Goal: Task Accomplishment & Management: Complete application form

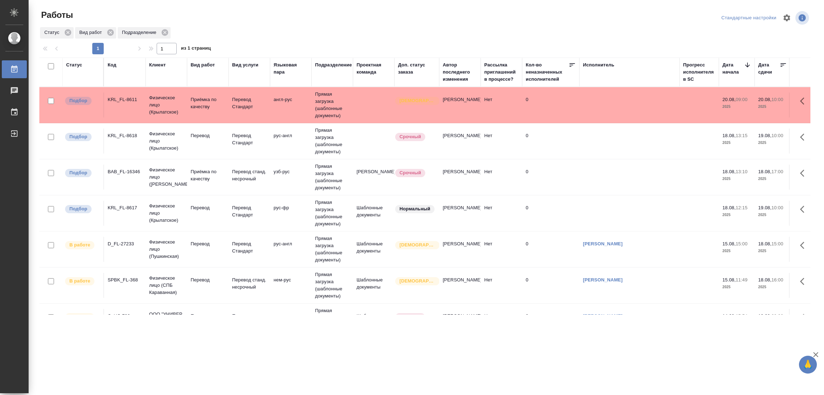
scroll to position [34, 0]
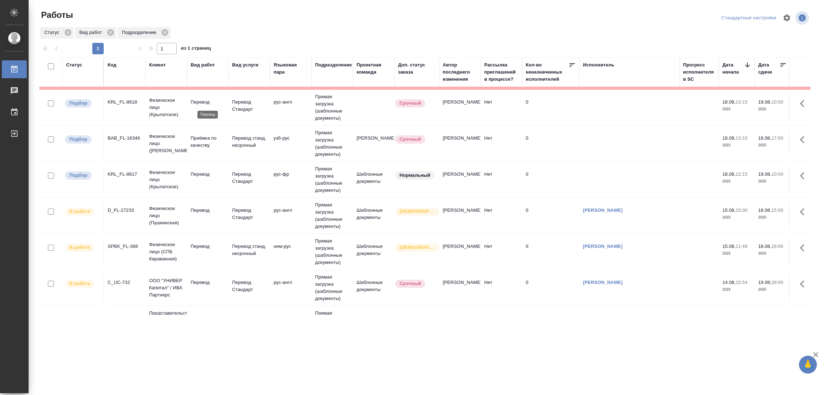
click at [204, 102] on p "Перевод" at bounding box center [208, 102] width 34 height 7
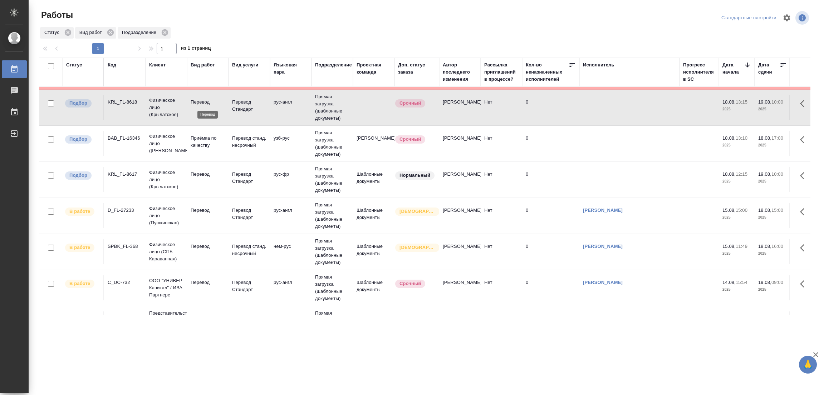
click at [204, 102] on p "Перевод" at bounding box center [208, 102] width 34 height 7
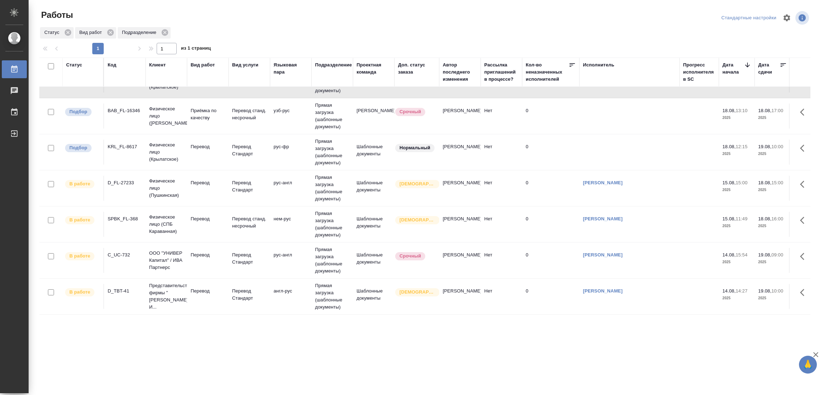
scroll to position [0, 0]
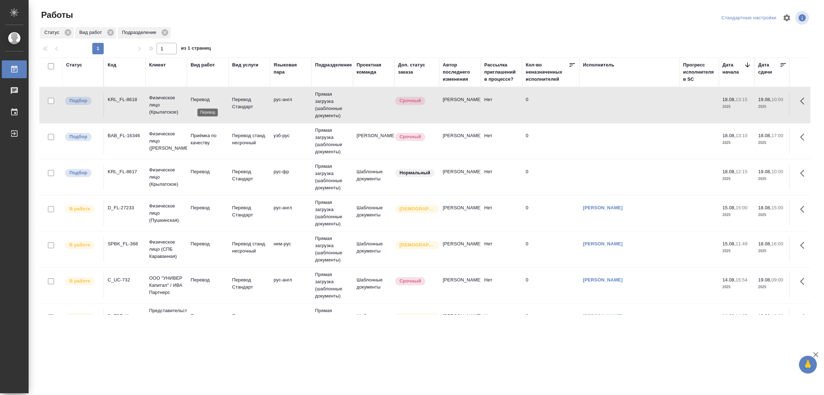
click at [203, 99] on p "Перевод" at bounding box center [208, 99] width 34 height 7
click at [198, 102] on p "Перевод" at bounding box center [208, 99] width 34 height 7
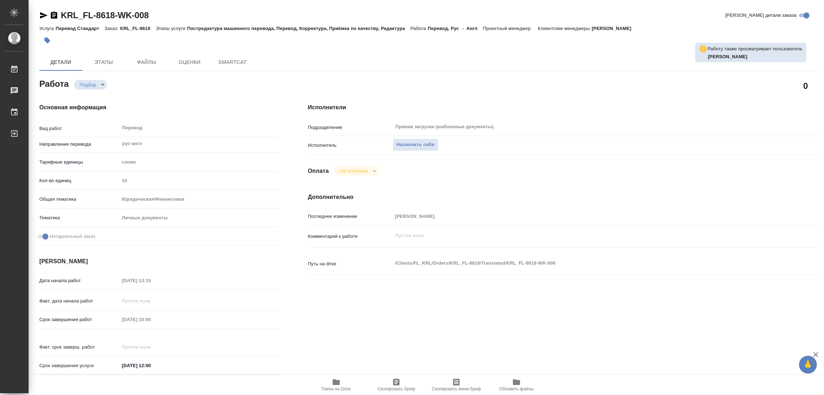
type textarea "x"
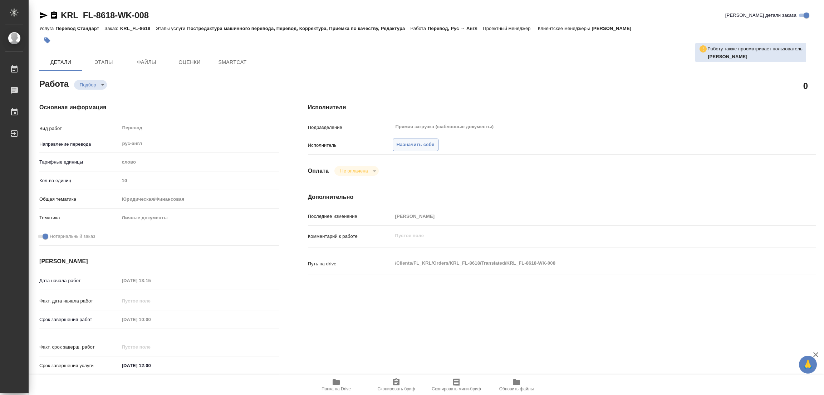
type textarea "x"
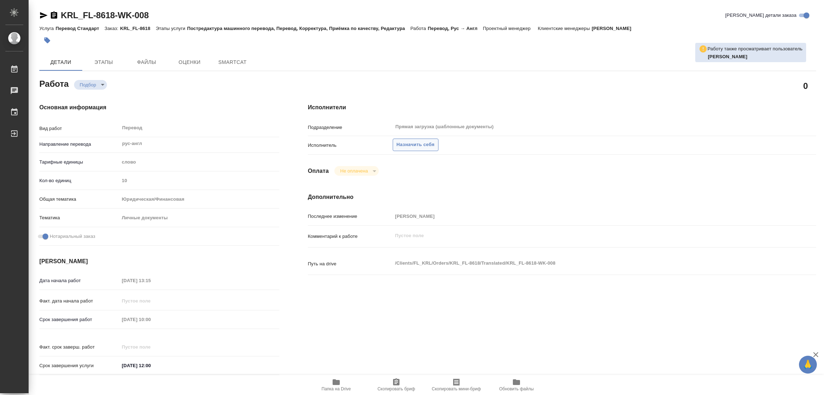
type textarea "x"
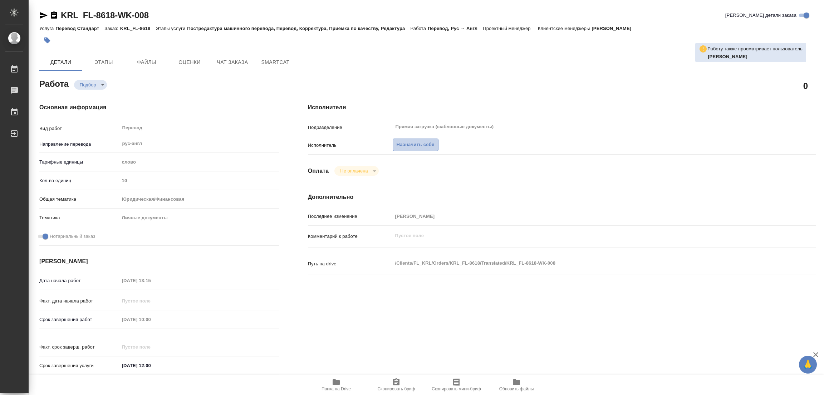
click at [409, 143] on span "Назначить себя" at bounding box center [415, 145] width 38 height 8
type textarea "x"
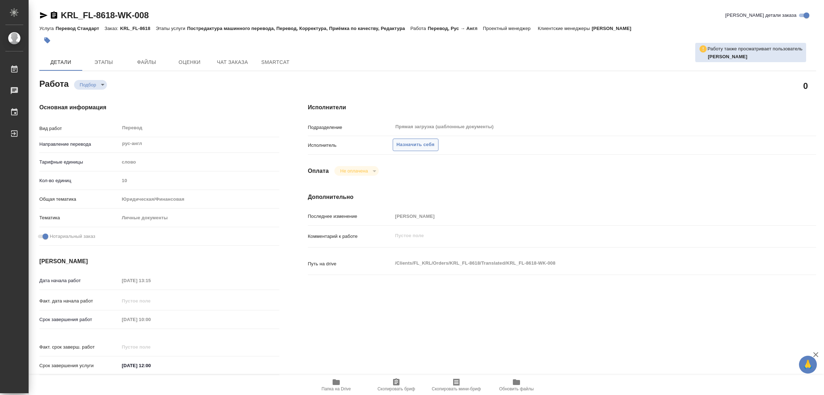
type textarea "x"
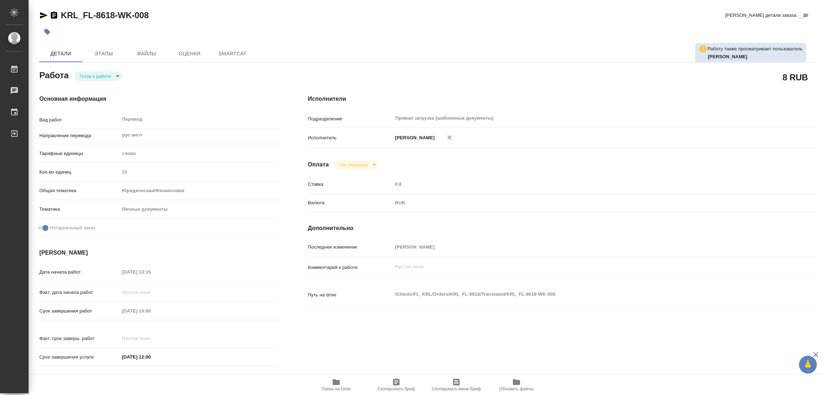
type textarea "x"
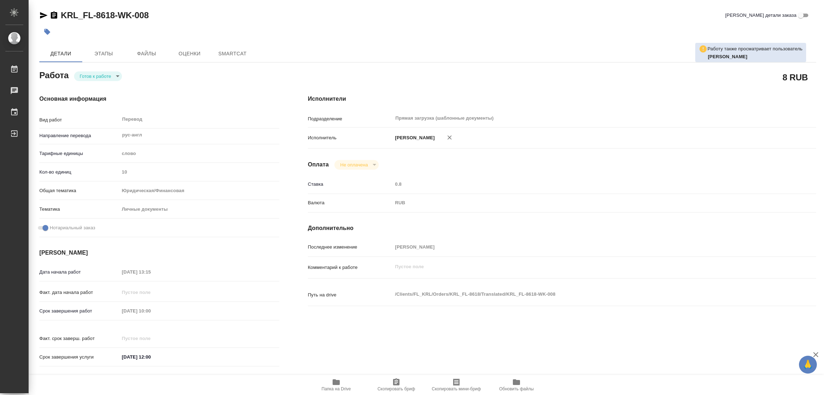
type textarea "x"
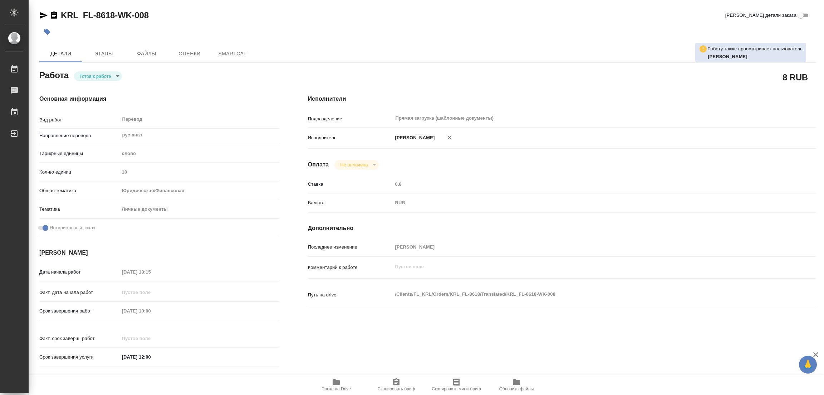
type textarea "x"
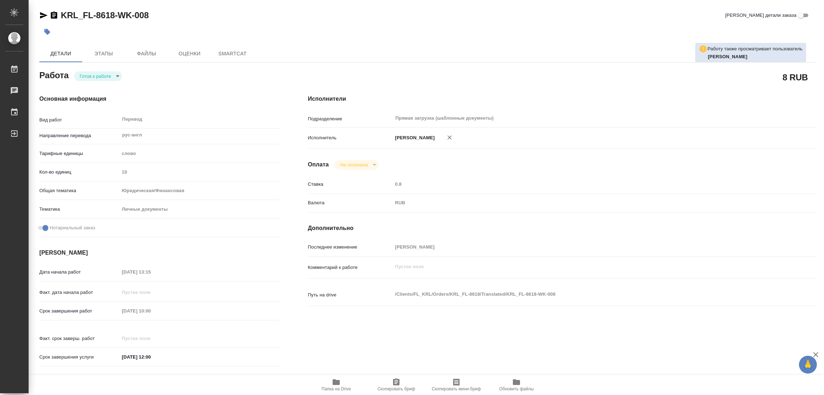
type textarea "x"
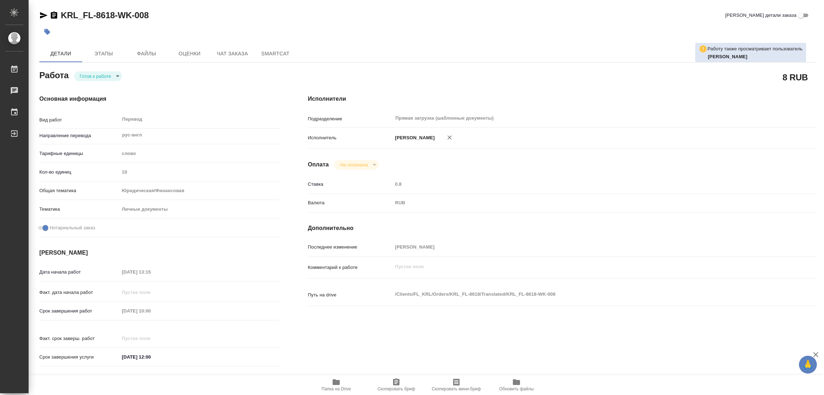
type textarea "x"
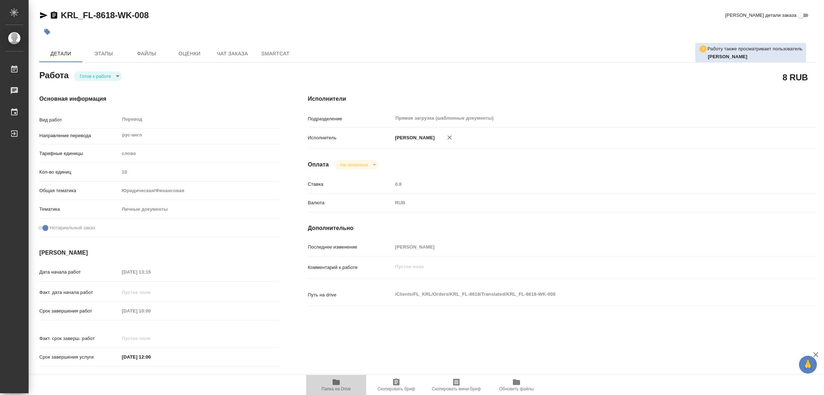
click at [333, 386] on icon "button" at bounding box center [336, 382] width 9 height 9
type textarea "x"
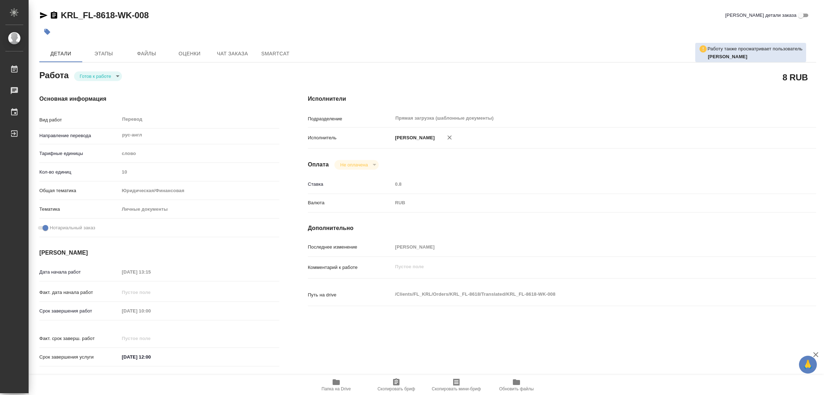
type textarea "x"
click at [447, 138] on icon "button" at bounding box center [449, 137] width 4 height 4
type textarea "x"
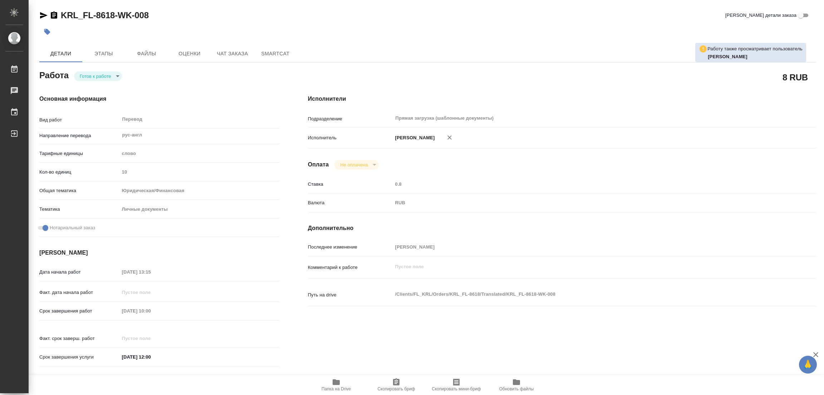
type textarea "x"
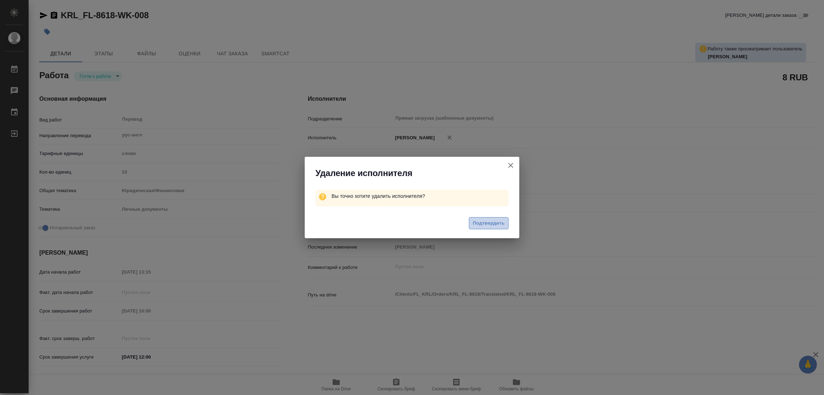
click at [482, 224] on span "Подтвердить" at bounding box center [489, 223] width 32 height 8
type textarea "x"
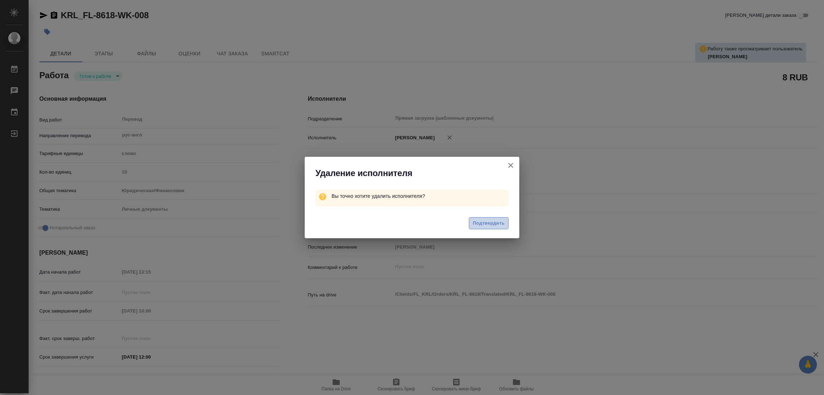
type textarea "x"
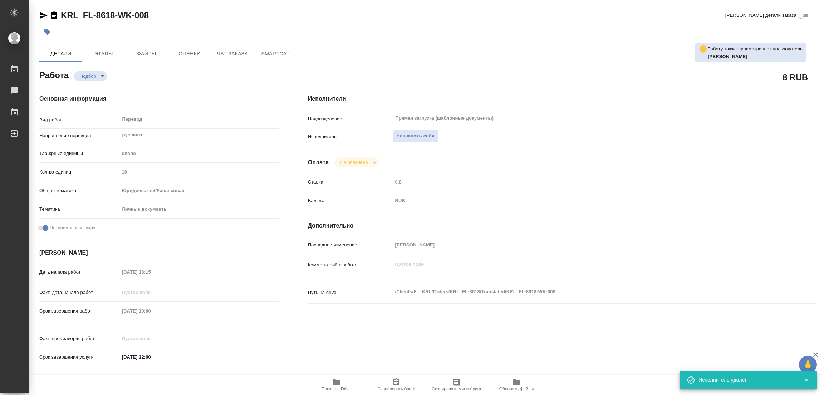
type textarea "x"
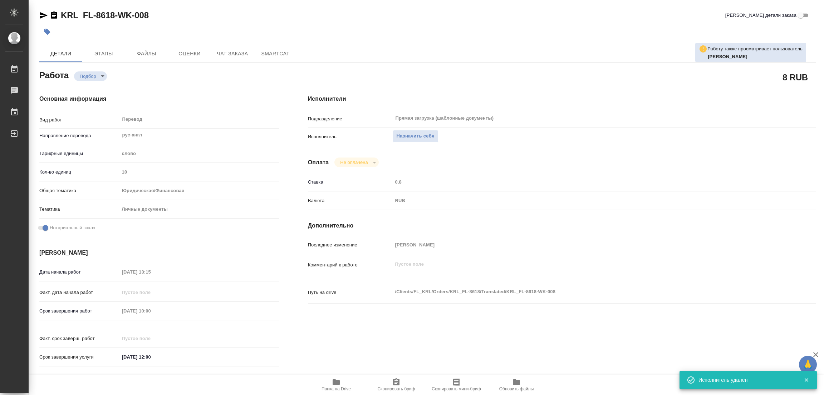
type textarea "x"
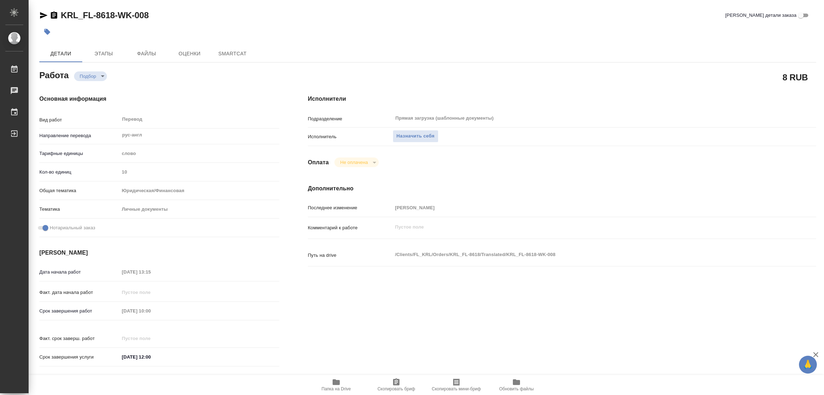
type textarea "x"
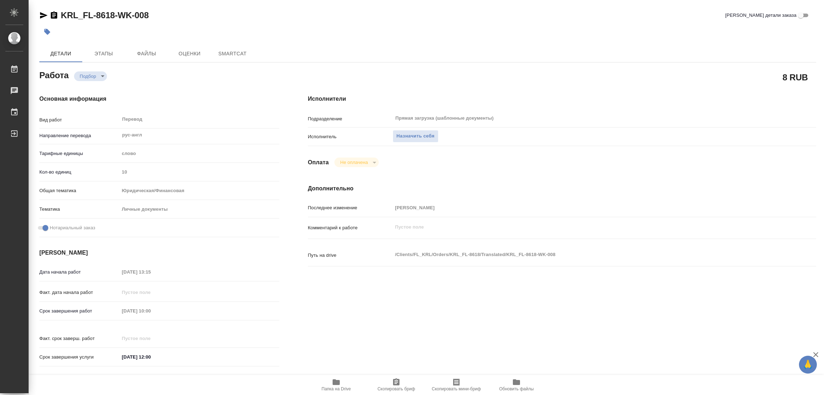
type textarea "x"
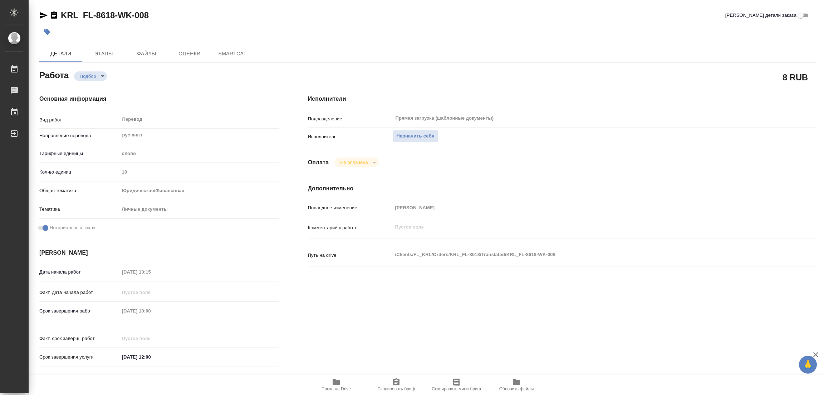
type textarea "x"
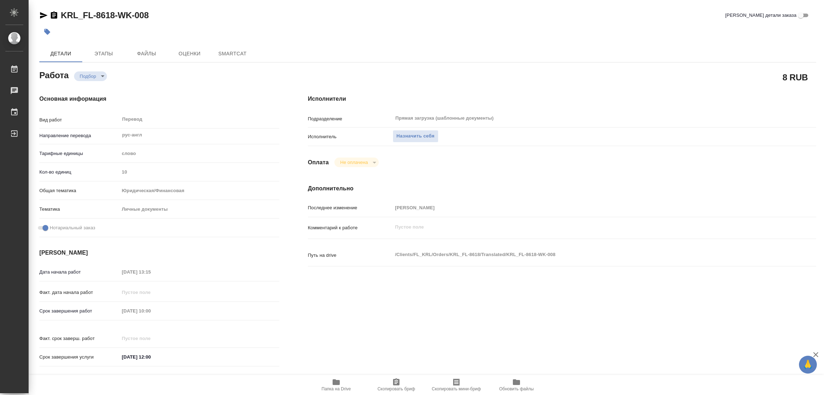
type textarea "x"
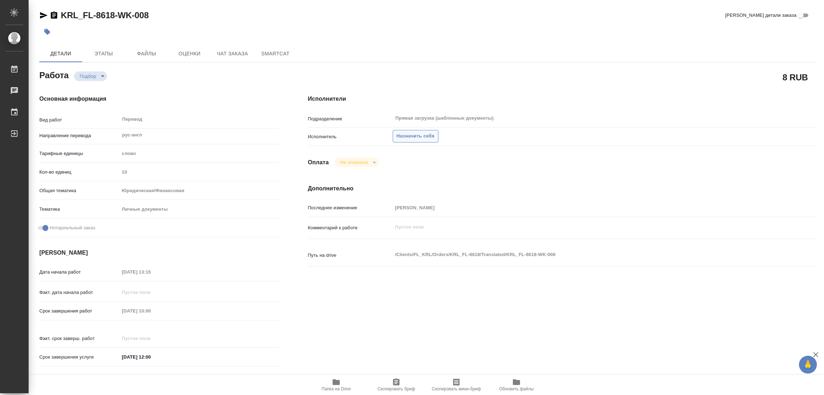
type textarea "x"
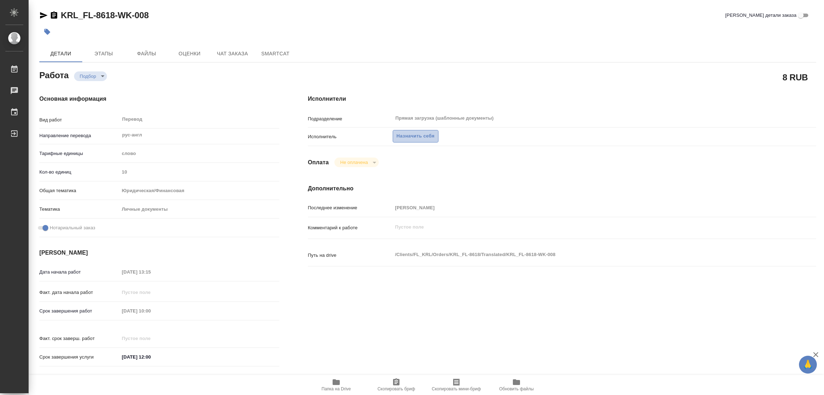
type textarea "x"
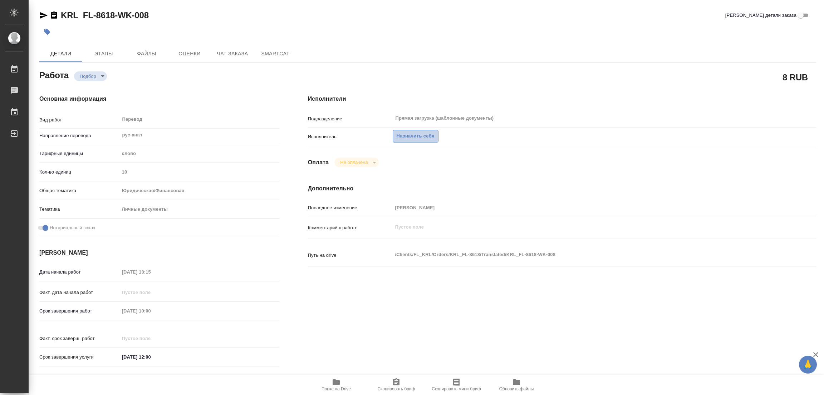
click at [405, 135] on span "Назначить себя" at bounding box center [415, 136] width 38 height 8
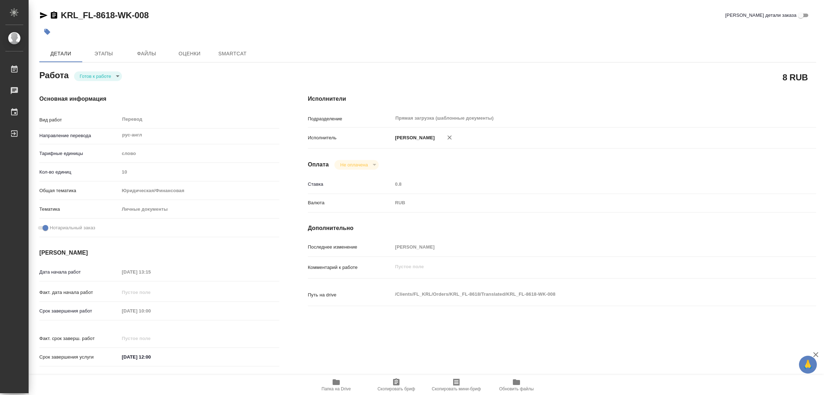
type textarea "x"
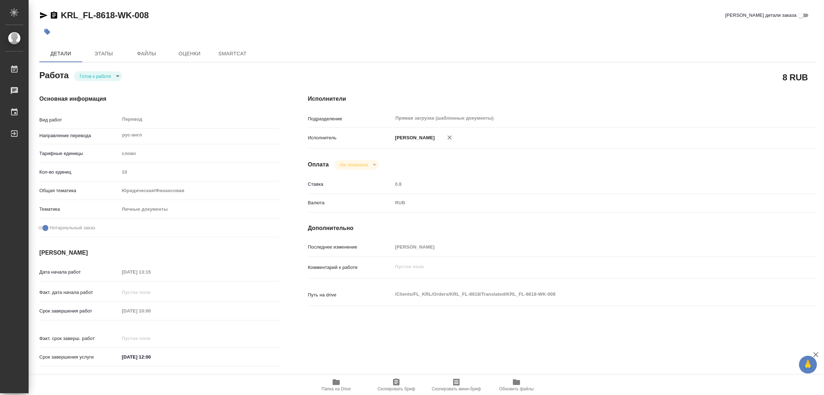
type textarea "x"
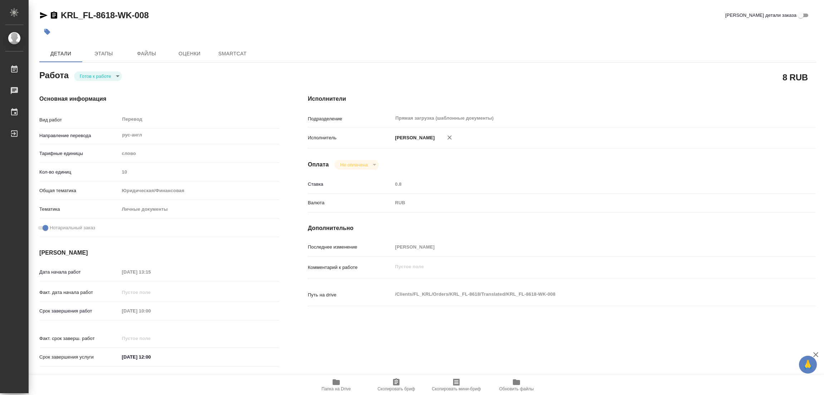
type textarea "x"
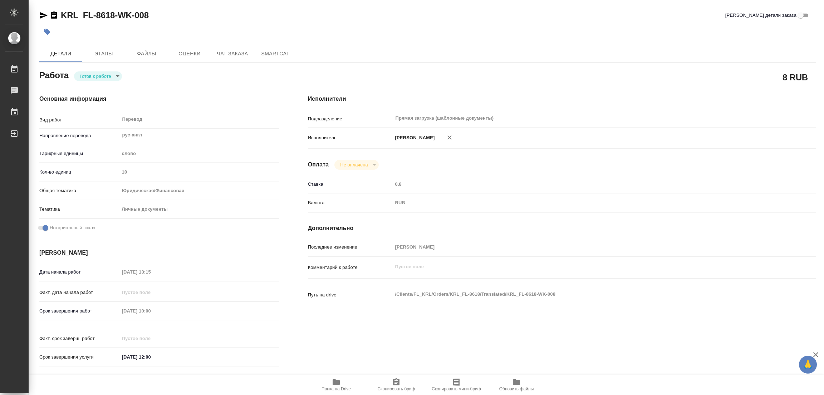
type textarea "x"
